Goal: Transaction & Acquisition: Purchase product/service

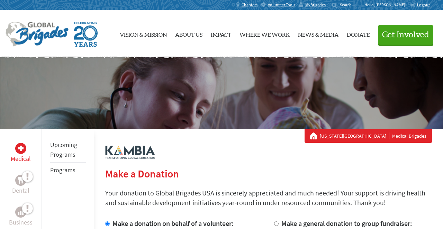
radio input "true"
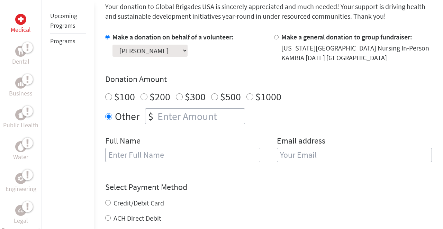
scroll to position [186, 0]
type input "1250"
click at [314, 78] on h4 "Donation Amount" at bounding box center [268, 79] width 326 height 11
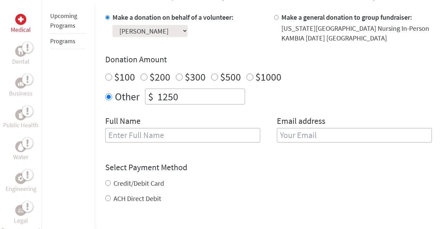
scroll to position [207, 0]
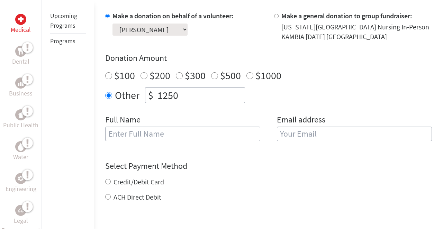
click at [175, 137] on input "text" at bounding box center [182, 134] width 155 height 15
type input "[PERSON_NAME]"
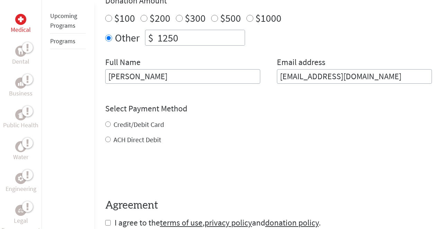
scroll to position [270, 0]
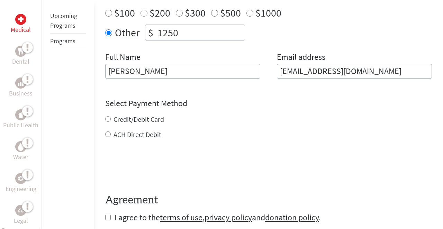
type input "[EMAIL_ADDRESS][DOMAIN_NAME]"
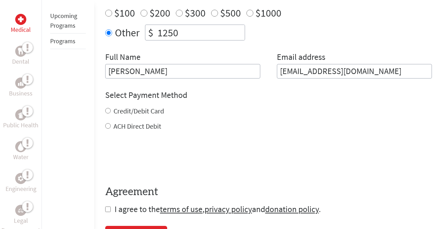
click at [108, 119] on div "Credit/Debit Card ACH Direct Debit" at bounding box center [268, 118] width 326 height 25
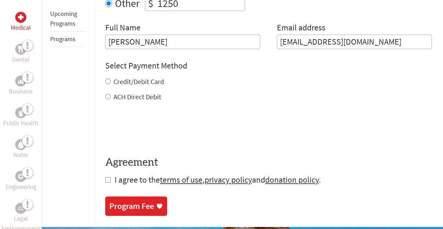
scroll to position [309, 0]
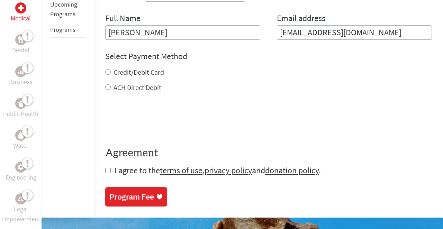
click at [107, 70] on input "Credit/Debit Card" at bounding box center [108, 72] width 6 height 6
radio input "true"
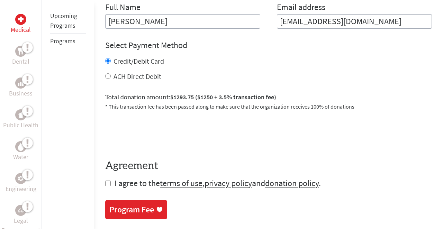
scroll to position [321, 0]
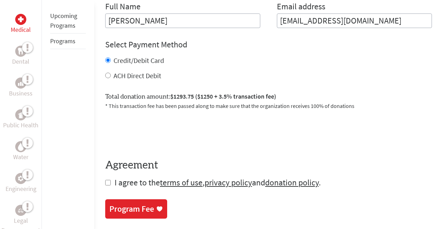
click at [106, 75] on input "ACH Direct Debit" at bounding box center [108, 76] width 6 height 6
radio input "true"
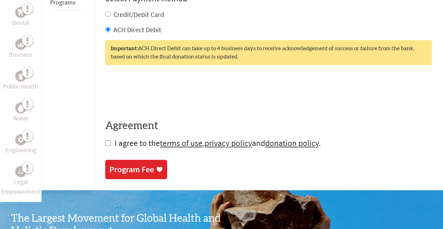
scroll to position [415, 0]
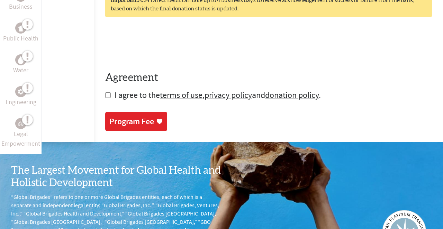
click at [105, 94] on input "checkbox" at bounding box center [108, 95] width 6 height 6
checkbox input "true"
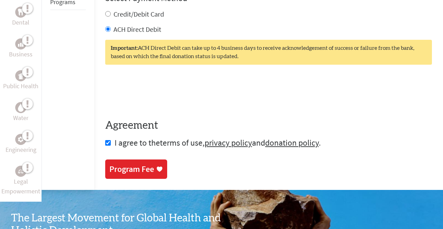
scroll to position [426, 0]
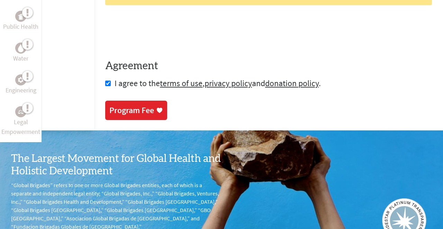
click at [146, 118] on link "Program Fee" at bounding box center [136, 110] width 62 height 19
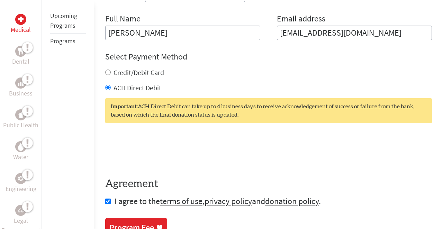
scroll to position [355, 0]
